Goal: Information Seeking & Learning: Learn about a topic

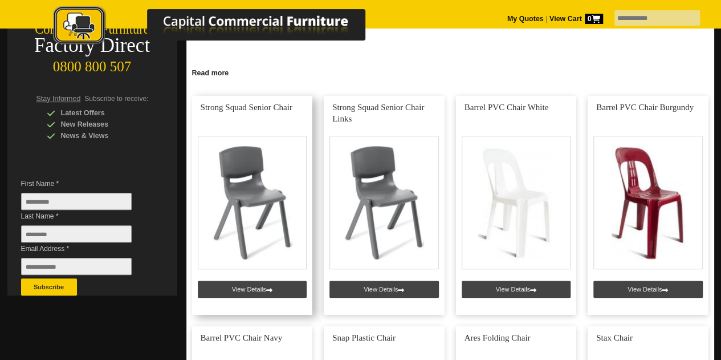
scroll to position [228, 0]
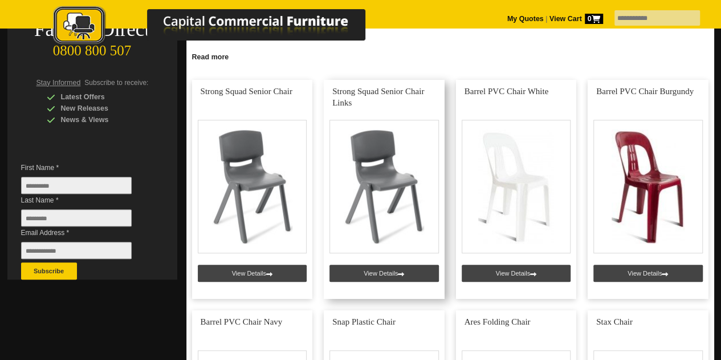
click at [393, 266] on link at bounding box center [384, 189] width 121 height 219
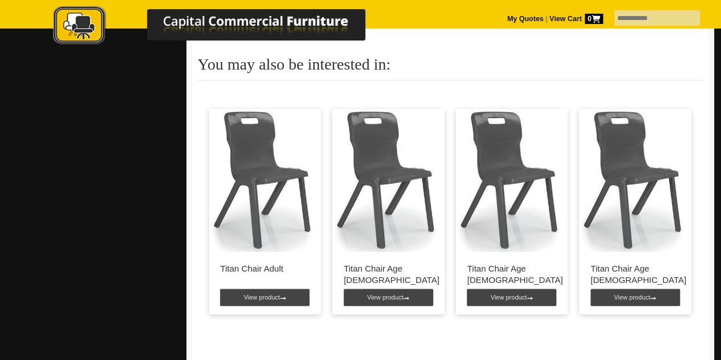
scroll to position [798, 0]
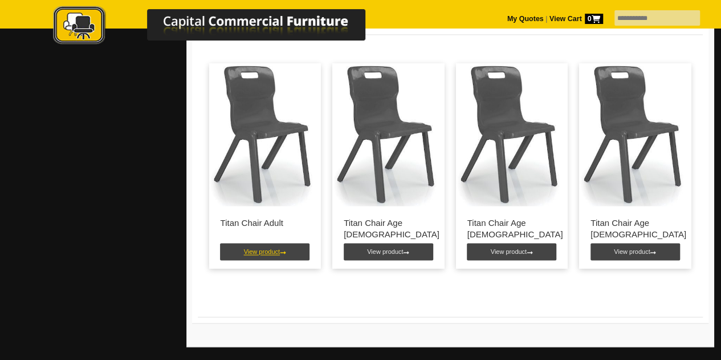
click at [261, 249] on link "View product" at bounding box center [265, 251] width 90 height 17
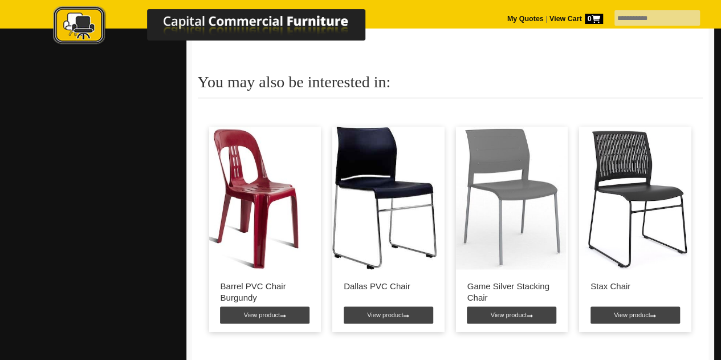
scroll to position [513, 0]
